Goal: Communication & Community: Answer question/provide support

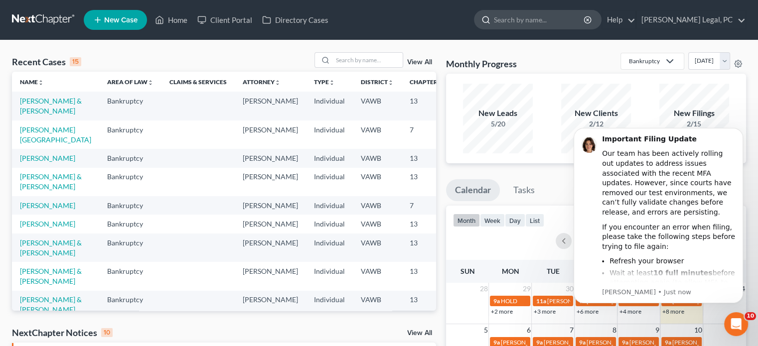
click at [558, 24] on input "search" at bounding box center [539, 19] width 91 height 18
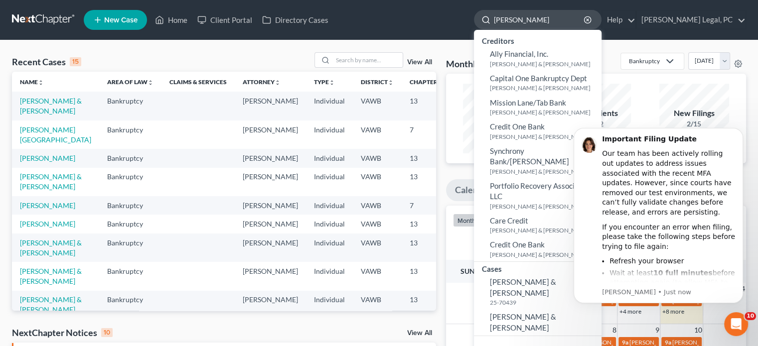
type input "[PERSON_NAME]"
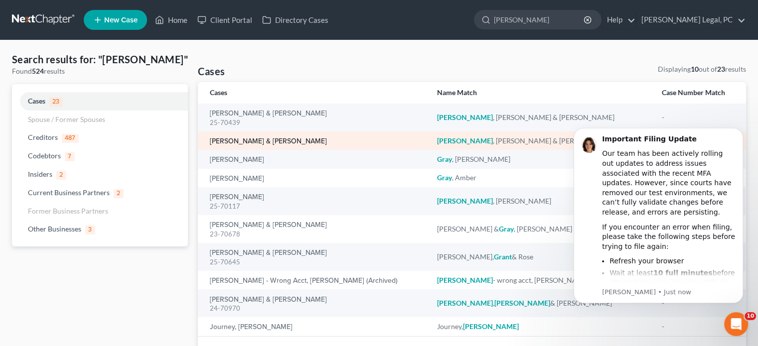
click at [233, 145] on link "[PERSON_NAME] & [PERSON_NAME]" at bounding box center [268, 141] width 117 height 7
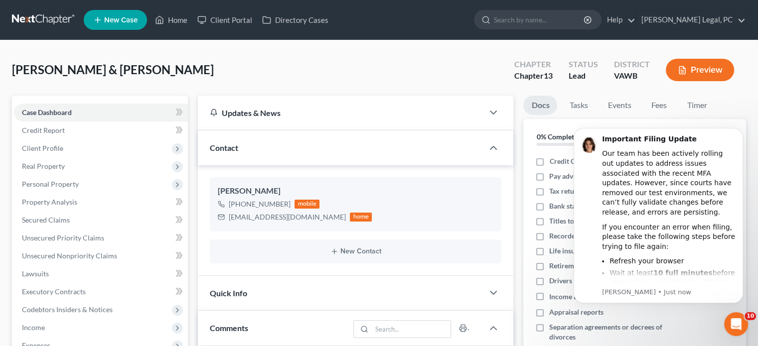
scroll to position [303, 0]
click at [424, 73] on div "[PERSON_NAME] & [PERSON_NAME] Upgraded Chapter Chapter 13 Status Lead District …" at bounding box center [379, 73] width 734 height 43
click at [443, 74] on div "[PERSON_NAME] & [PERSON_NAME] Upgraded Chapter Chapter 13 Status Lead District …" at bounding box center [379, 73] width 734 height 43
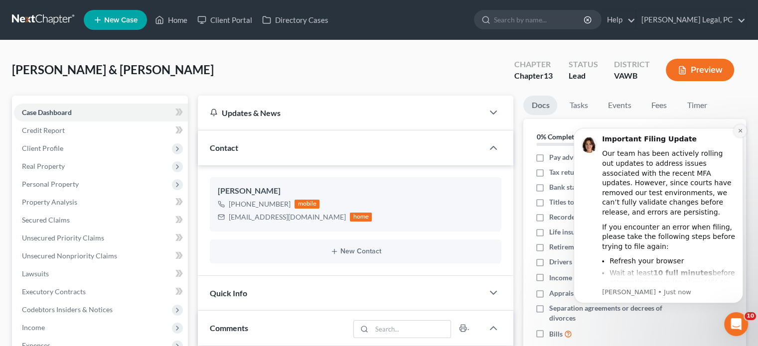
click at [739, 132] on icon "Dismiss notification" at bounding box center [739, 130] width 3 height 3
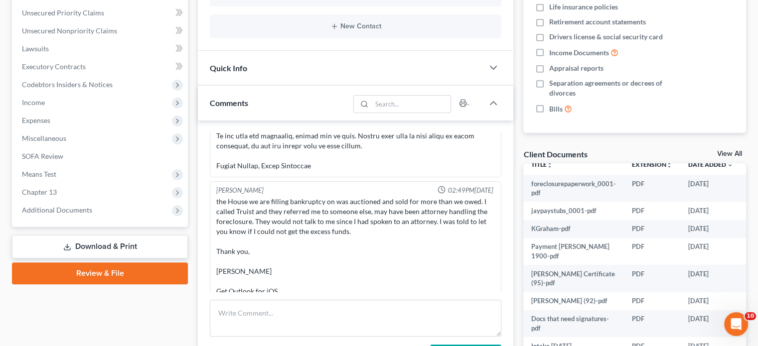
scroll to position [395, 0]
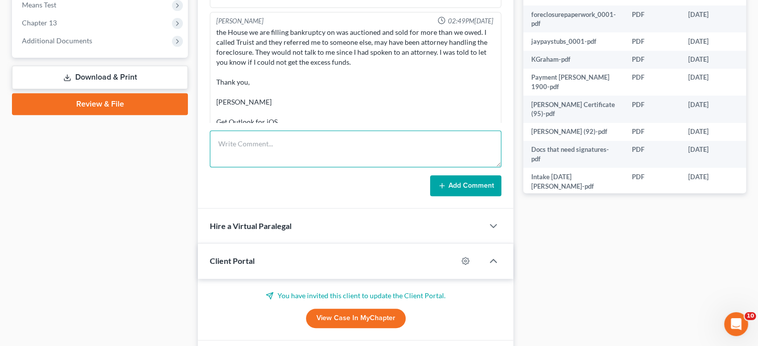
click at [263, 153] on textarea at bounding box center [355, 149] width 291 height 37
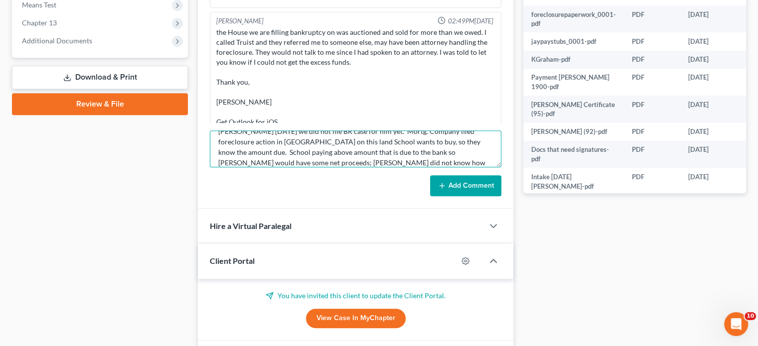
scroll to position [54, 0]
type textarea "I spoke to [PERSON_NAME], attorney in [US_STATE]--he represents a school board …"
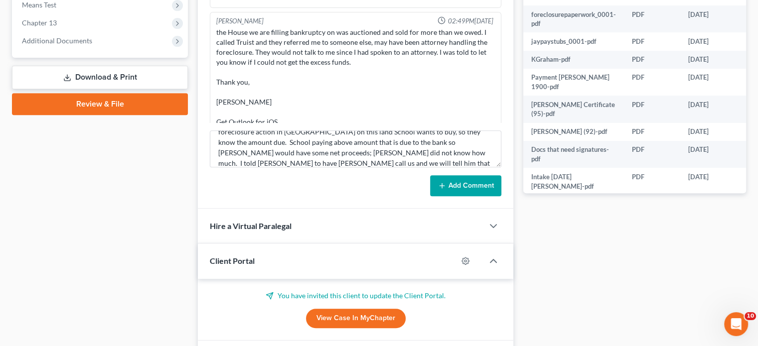
click at [468, 187] on button "Add Comment" at bounding box center [465, 185] width 71 height 21
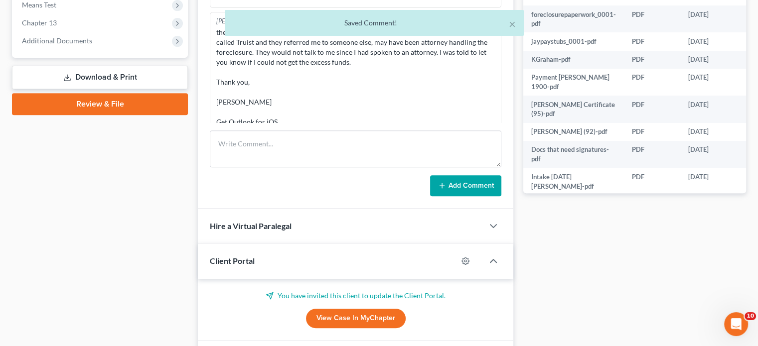
scroll to position [409, 0]
